Goal: Task Accomplishment & Management: Manage account settings

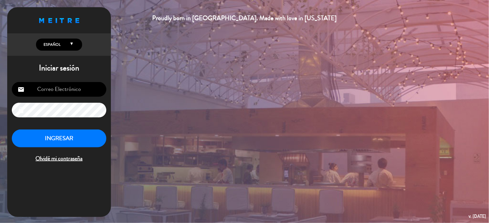
type input "[EMAIL_ADDRESS][DOMAIN_NAME]"
click at [65, 139] on button "INGRESAR" at bounding box center [59, 139] width 94 height 18
